Goal: Find specific page/section

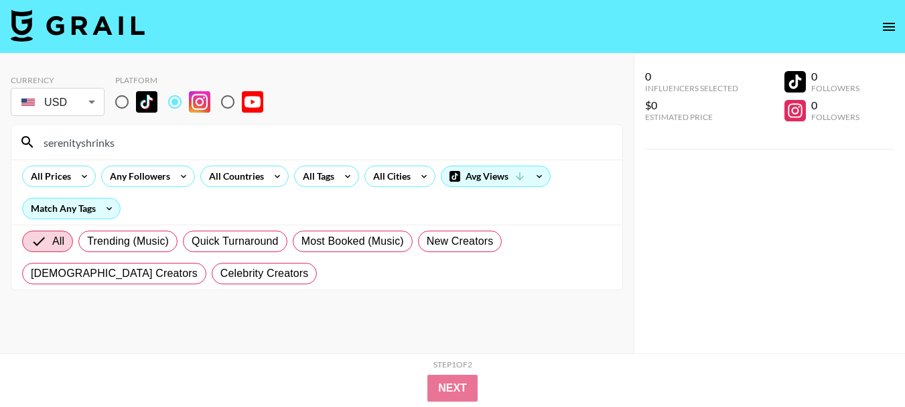
click at [285, 138] on input "serenityshrinks" at bounding box center [324, 141] width 579 height 21
click at [372, 137] on input "melgberg" at bounding box center [324, 141] width 579 height 21
click at [369, 139] on input "melgberg" at bounding box center [324, 141] width 579 height 21
paste input "najahparvez"
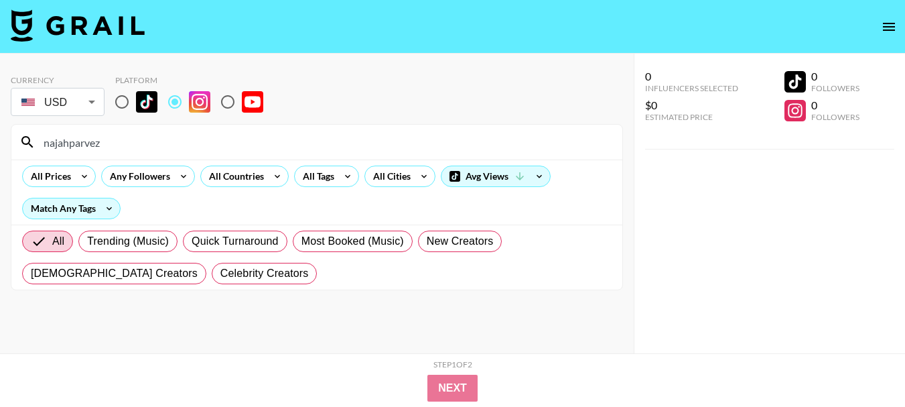
click at [328, 129] on div "najahparvez" at bounding box center [316, 142] width 611 height 35
click at [327, 131] on div "najahparvez" at bounding box center [316, 142] width 611 height 35
click at [210, 145] on input "najahparvez" at bounding box center [324, 141] width 579 height 21
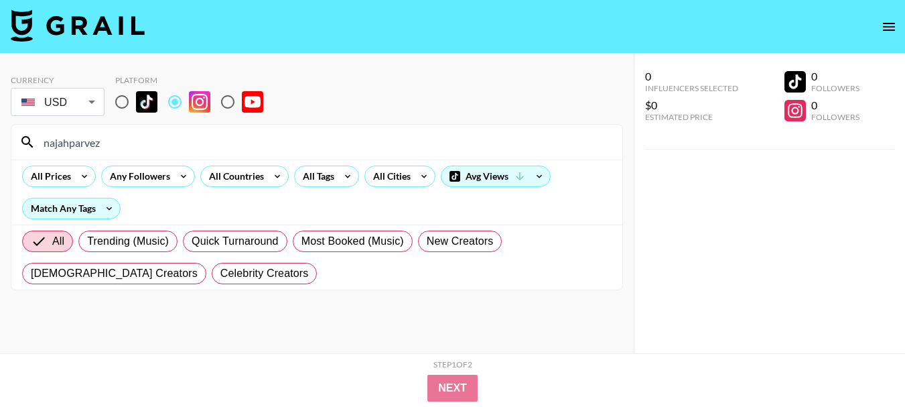
paste input "oelle_agape"
click at [357, 142] on input "noelle_agape" at bounding box center [324, 141] width 579 height 21
paste input "166K followers"
type input "166K followers"
